Goal: Task Accomplishment & Management: Use online tool/utility

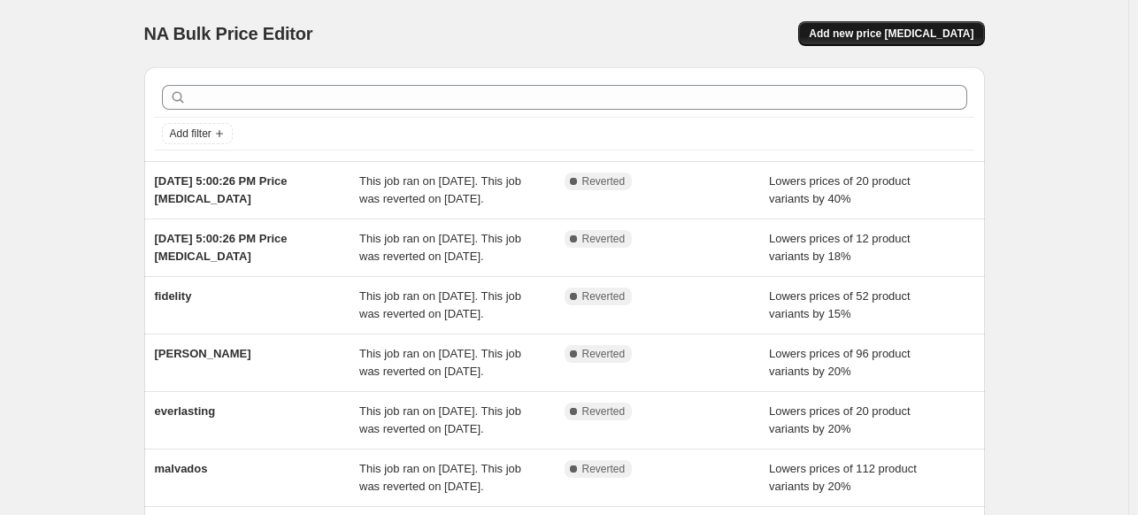
click at [885, 36] on span "Add new price [MEDICAL_DATA]" at bounding box center [891, 34] width 165 height 14
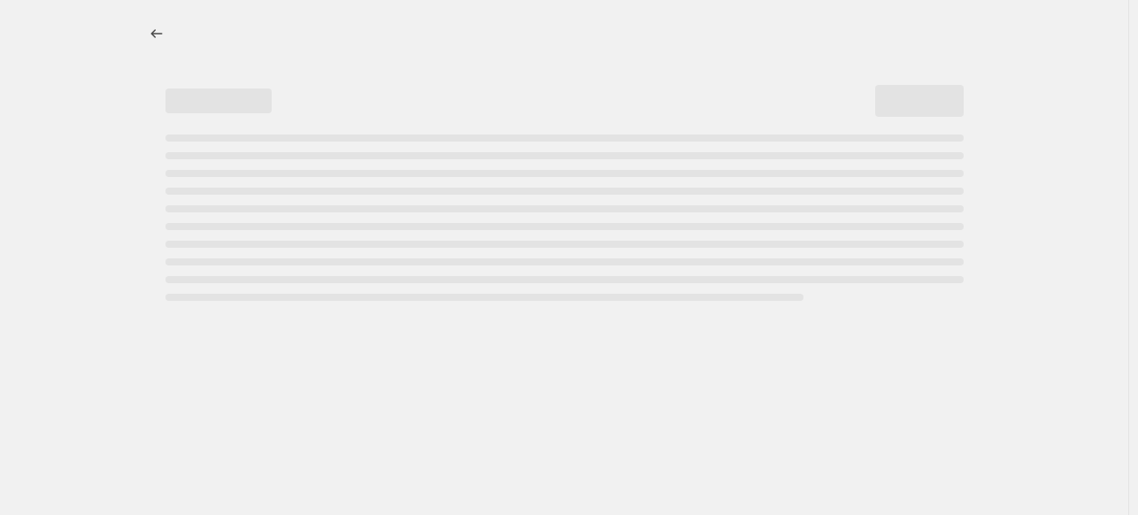
select select "percentage"
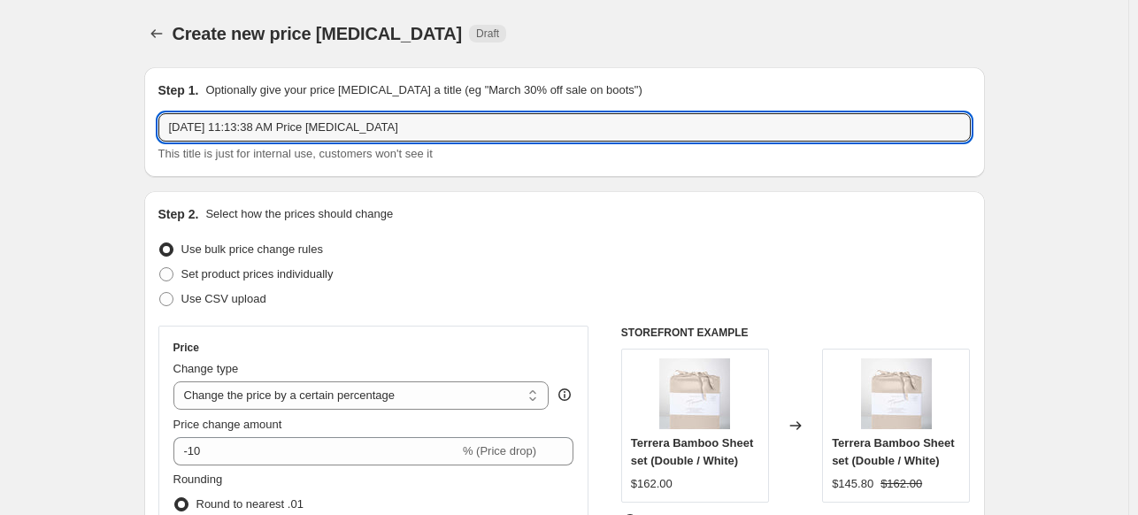
drag, startPoint x: 428, startPoint y: 128, endPoint x: 19, endPoint y: 124, distance: 409.0
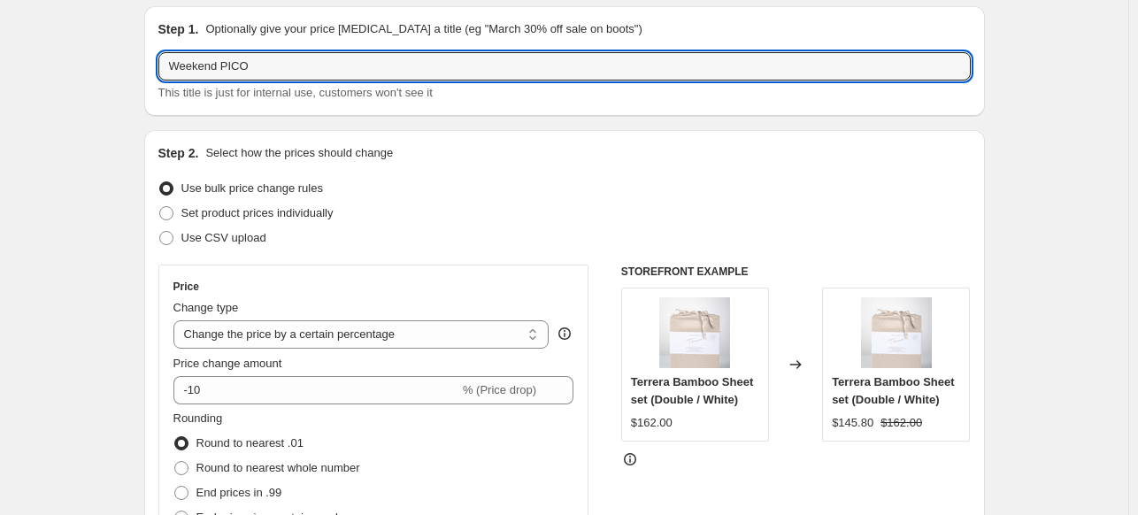
scroll to position [89, 0]
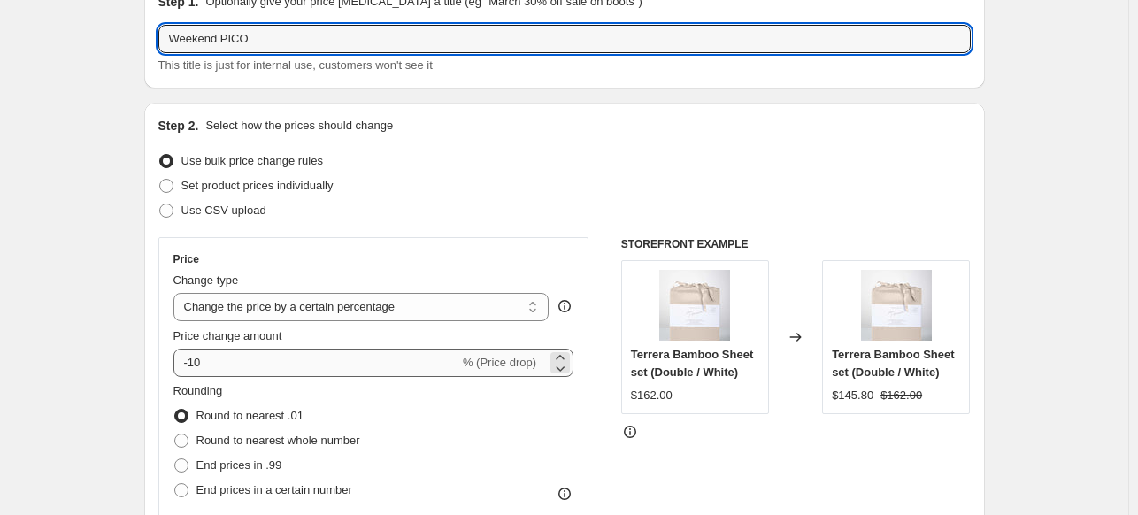
type input "Weekend PICO"
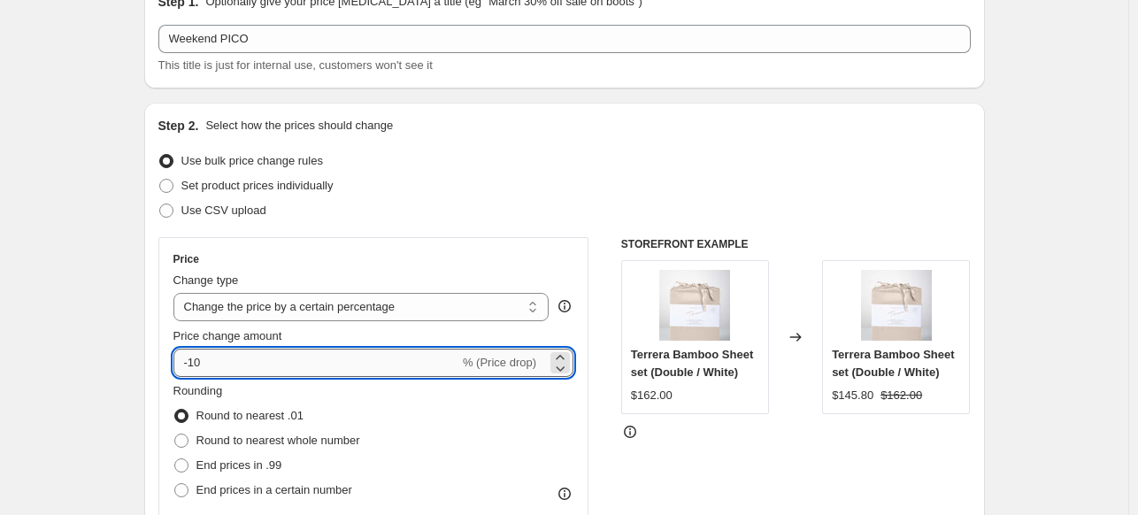
click at [234, 369] on input "-10" at bounding box center [317, 363] width 286 height 28
type input "-1"
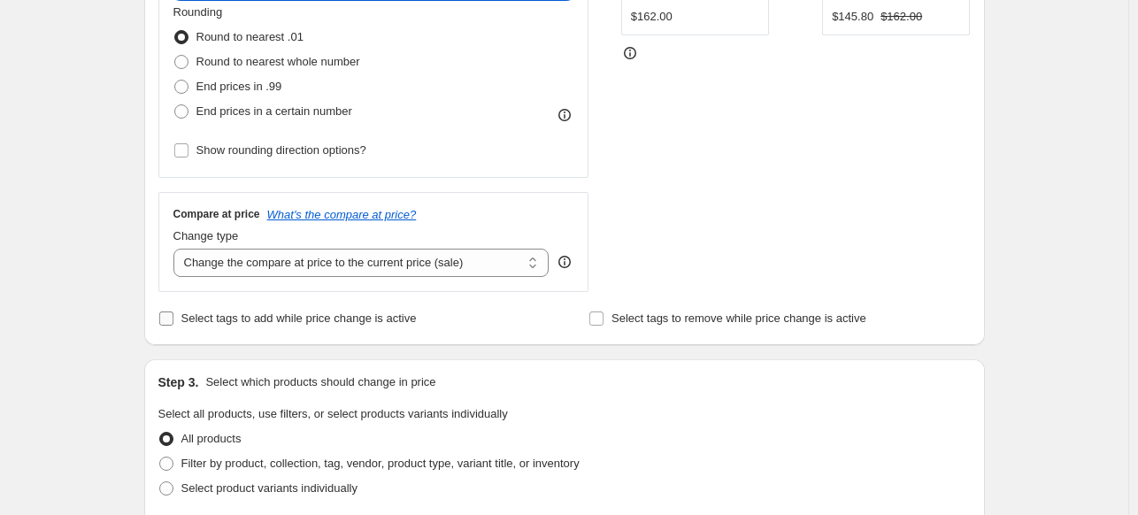
scroll to position [531, 0]
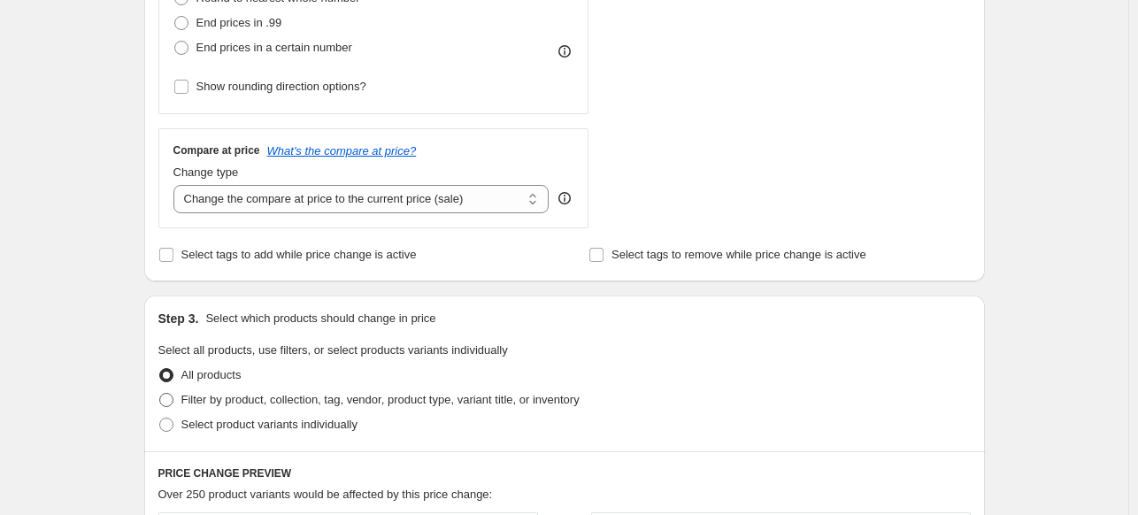
type input "-20"
click at [207, 397] on span "Filter by product, collection, tag, vendor, product type, variant title, or inv…" at bounding box center [380, 399] width 398 height 13
click at [160, 394] on input "Filter by product, collection, tag, vendor, product type, variant title, or inv…" at bounding box center [159, 393] width 1 height 1
radio input "true"
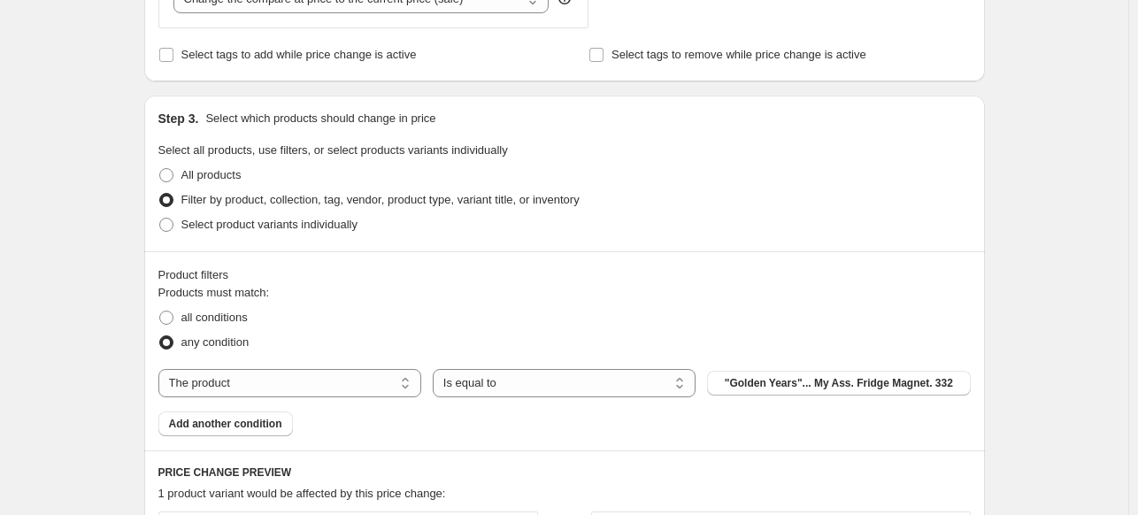
scroll to position [885, 0]
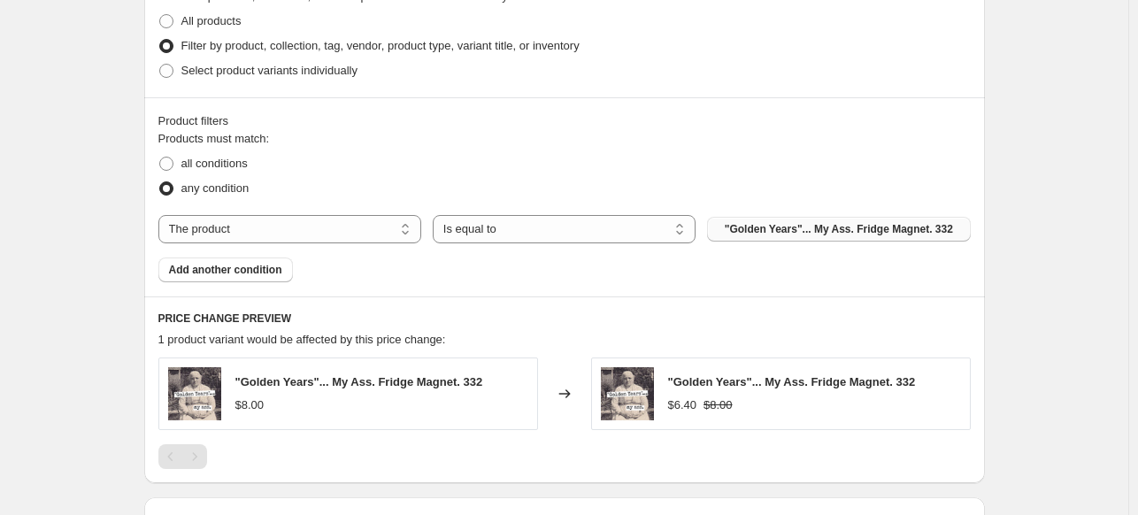
click at [812, 230] on span ""Golden Years"... My Ass. Fridge Magnet. 332" at bounding box center [839, 229] width 228 height 14
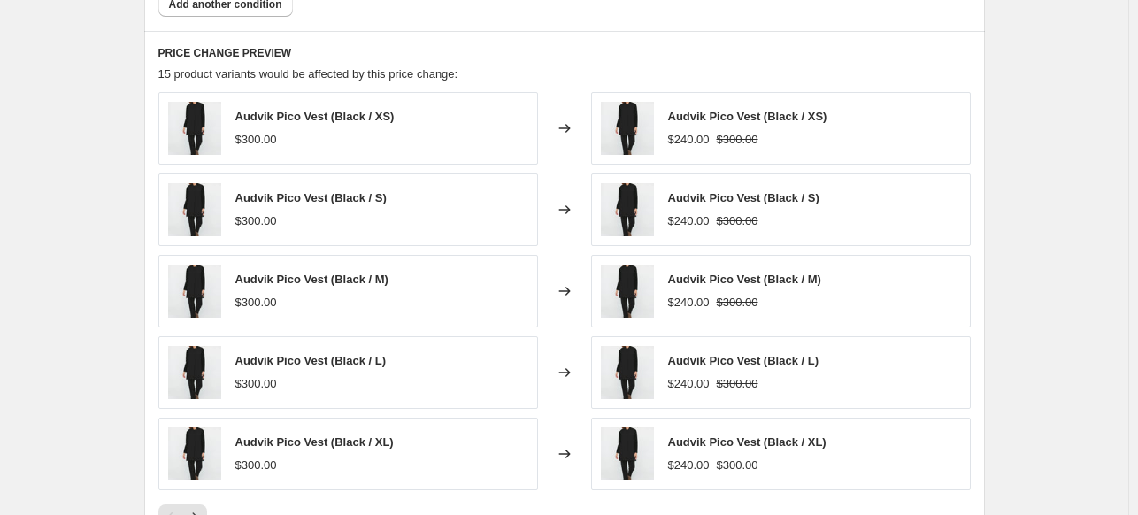
scroll to position [1451, 0]
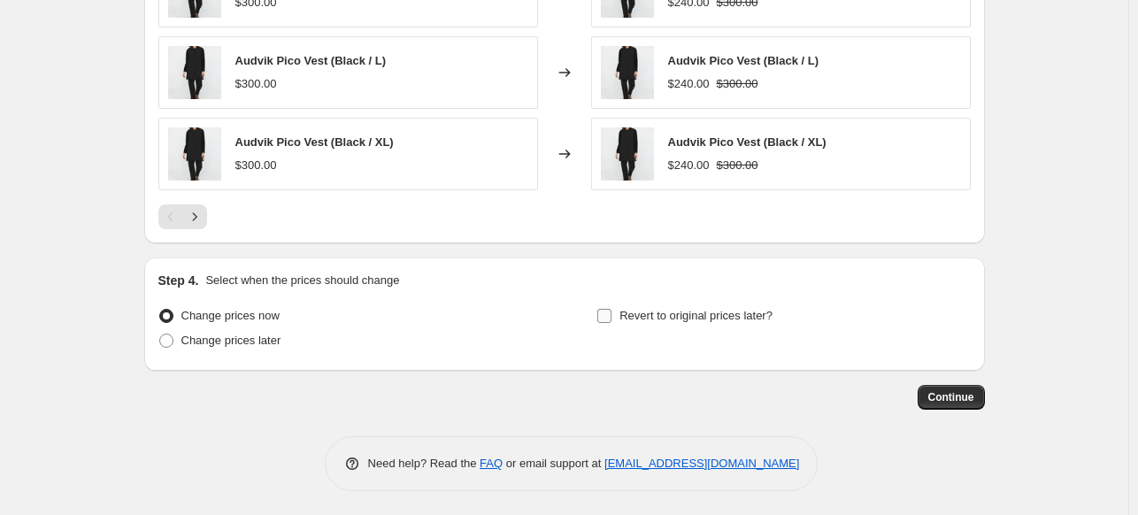
click at [612, 313] on input "Revert to original prices later?" at bounding box center [605, 316] width 14 height 14
checkbox input "true"
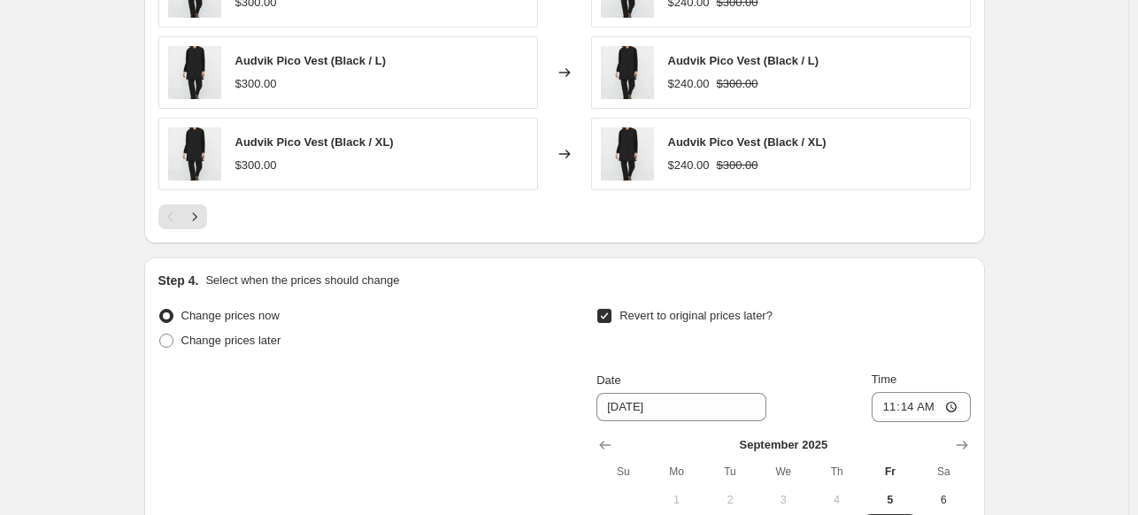
scroll to position [1716, 0]
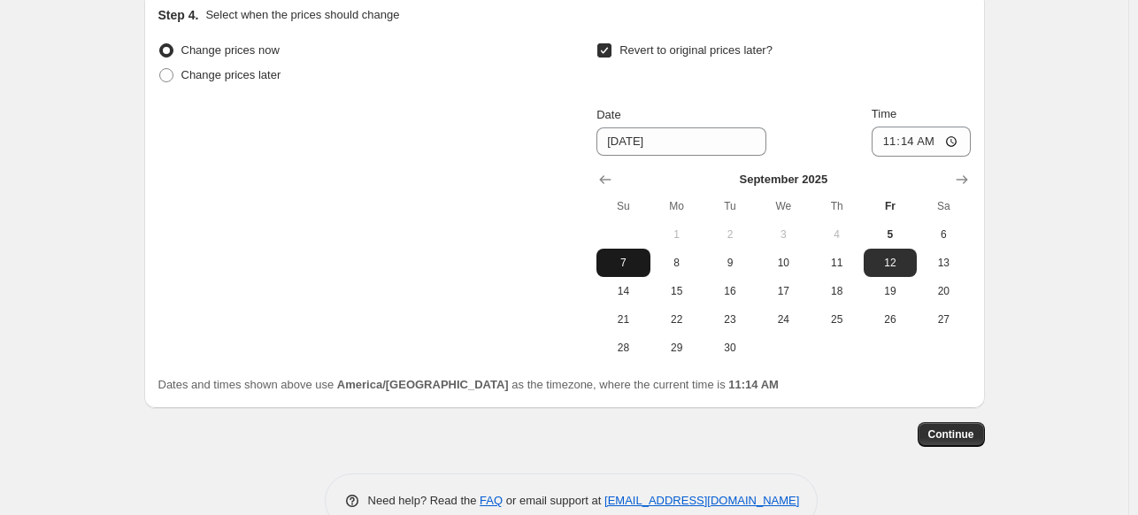
click at [631, 256] on span "7" at bounding box center [623, 263] width 39 height 14
type input "[DATE]"
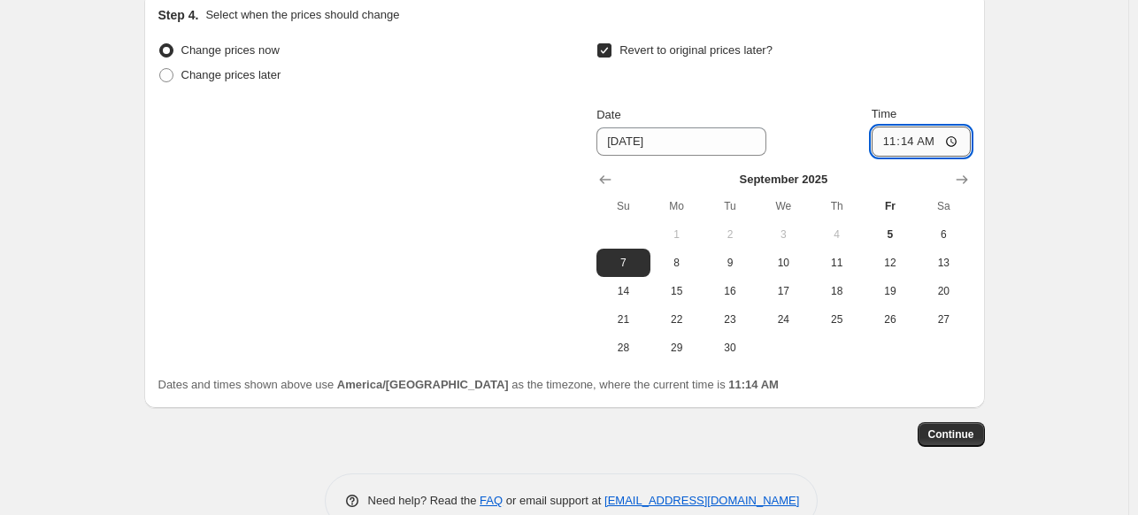
click at [912, 135] on input "11:14" at bounding box center [921, 142] width 99 height 30
type input "23:59"
click at [955, 428] on span "Continue" at bounding box center [952, 435] width 46 height 14
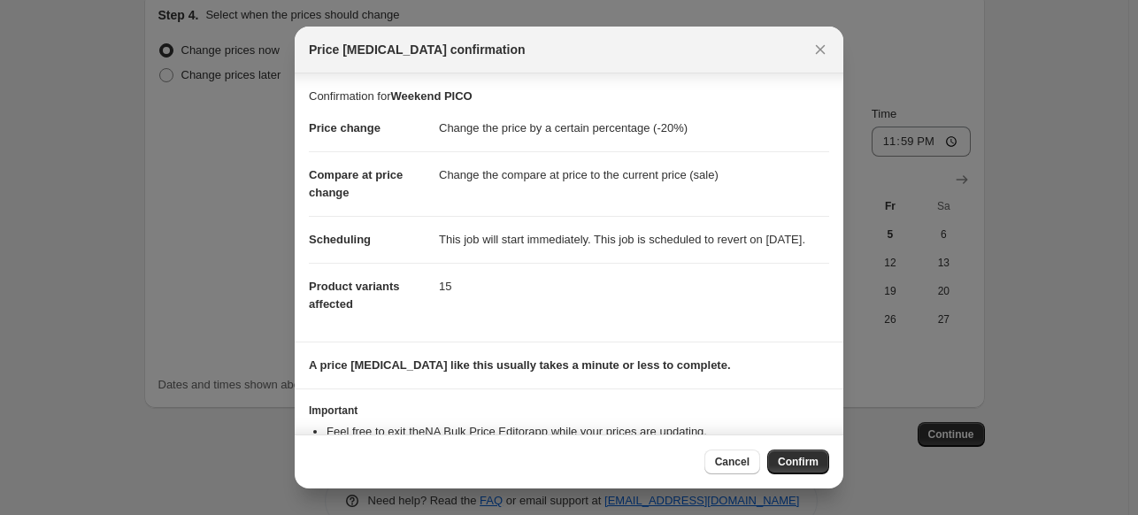
scroll to position [83, 0]
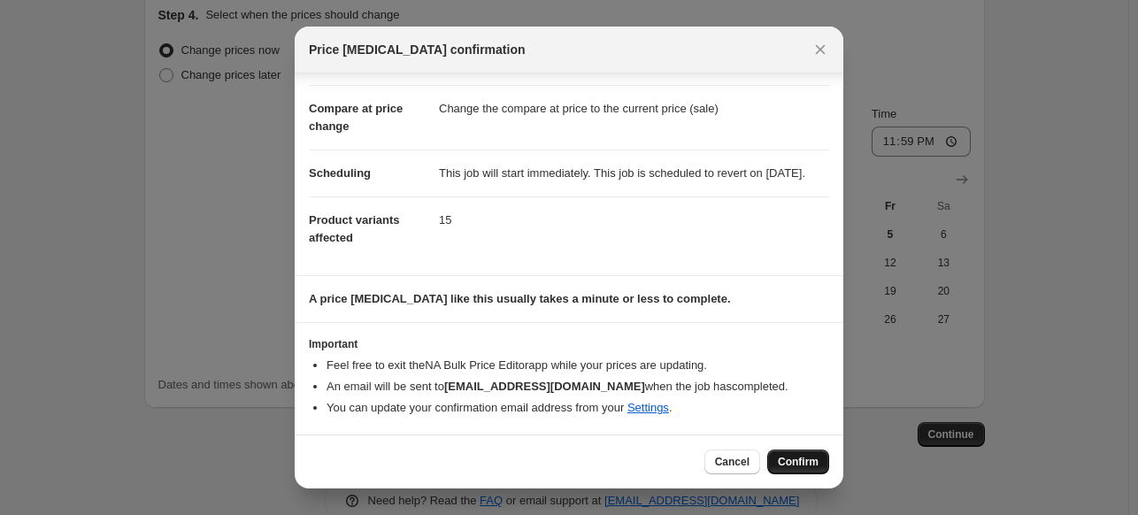
click at [797, 466] on span "Confirm" at bounding box center [798, 462] width 41 height 14
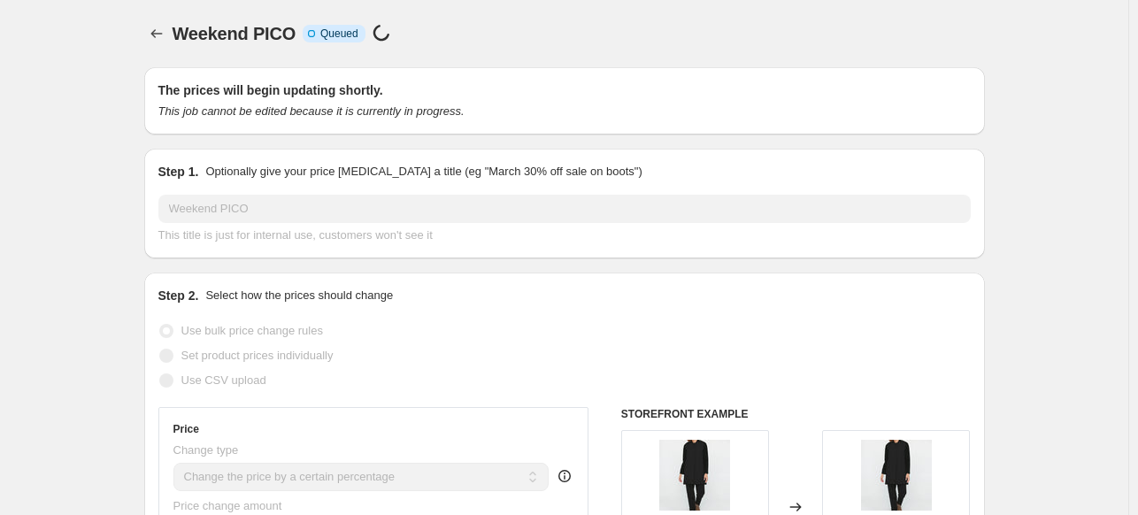
scroll to position [1716, 0]
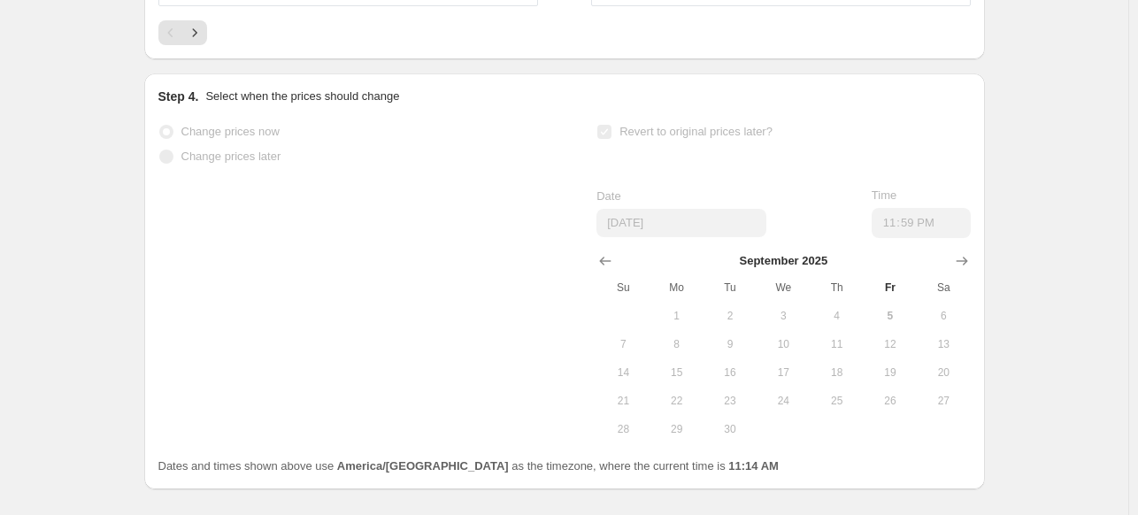
select select "percentage"
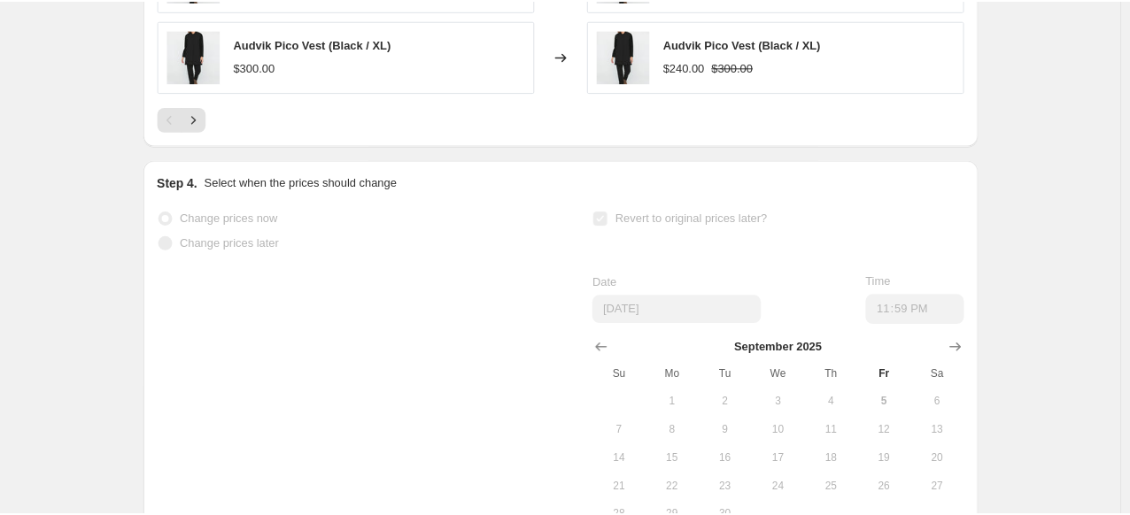
scroll to position [0, 0]
